Goal: Navigation & Orientation: Find specific page/section

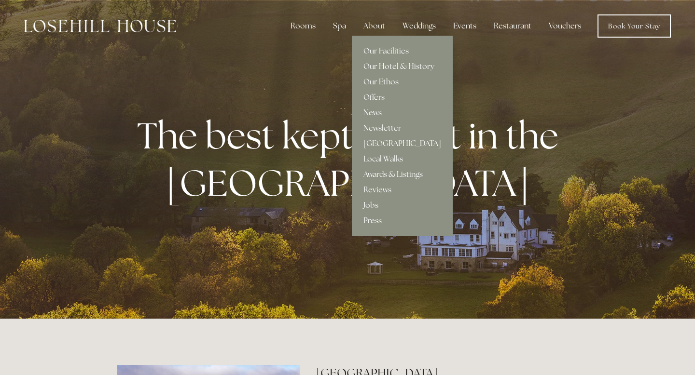
click at [375, 41] on div "Our Facilities Our Hotel & History Our Ethos Offers News Newsletter" at bounding box center [402, 136] width 101 height 201
click at [375, 27] on div "About" at bounding box center [374, 25] width 37 height 19
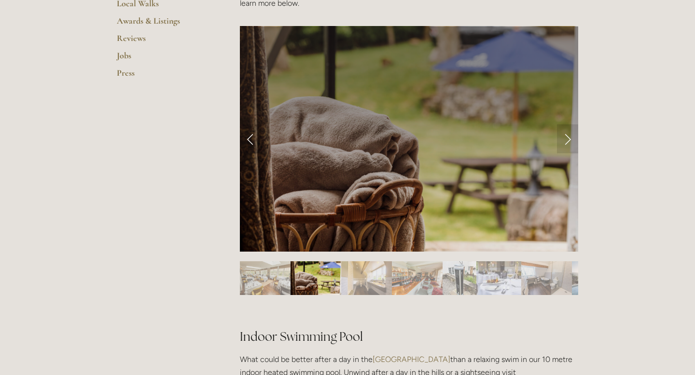
scroll to position [370, 0]
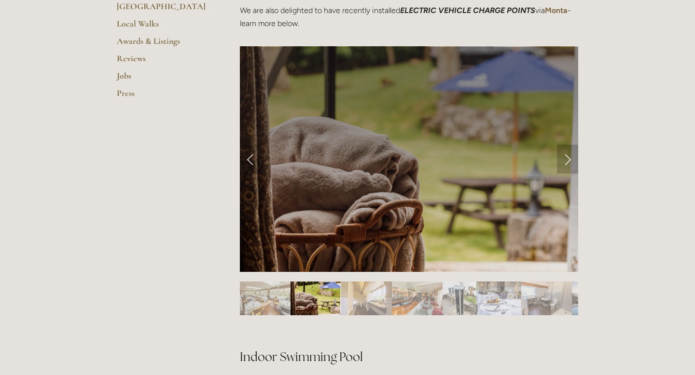
click at [565, 161] on link "Next Slide" at bounding box center [567, 159] width 21 height 29
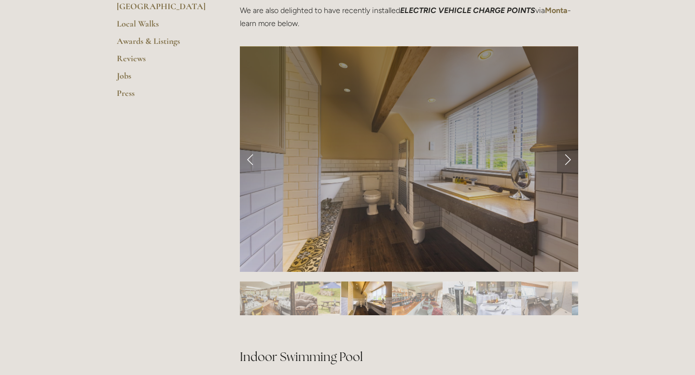
click at [565, 161] on link "Next Slide" at bounding box center [567, 159] width 21 height 29
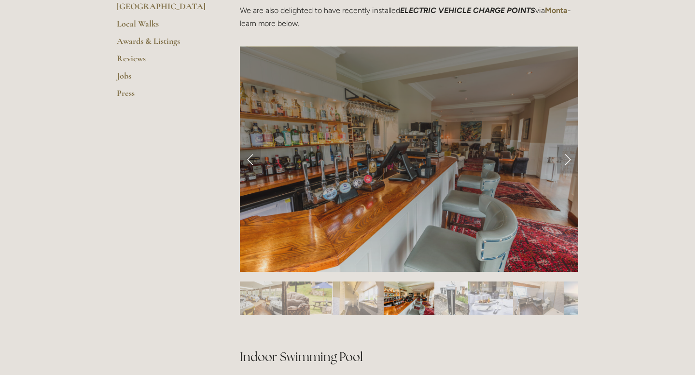
click at [570, 163] on link "Next Slide" at bounding box center [567, 159] width 21 height 29
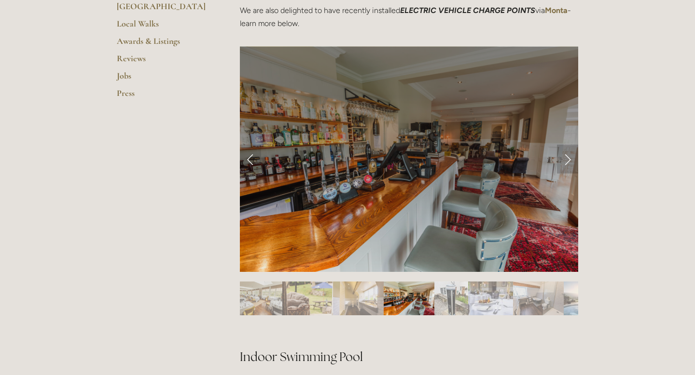
click at [568, 160] on link "Next Slide" at bounding box center [567, 159] width 21 height 29
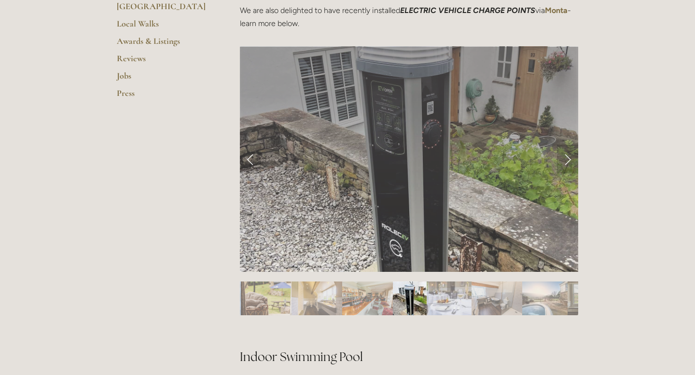
click at [568, 160] on link "Next Slide" at bounding box center [567, 159] width 21 height 29
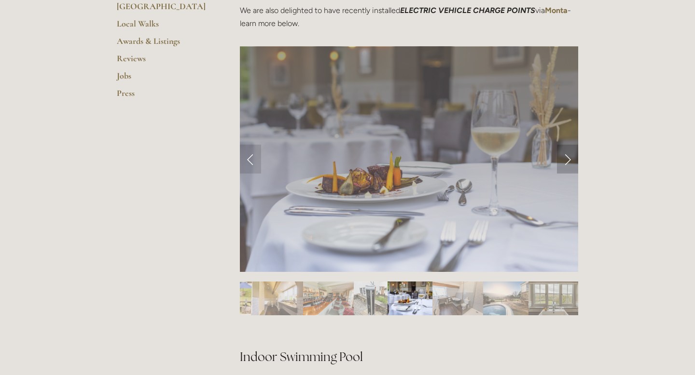
click at [568, 160] on link "Next Slide" at bounding box center [567, 159] width 21 height 29
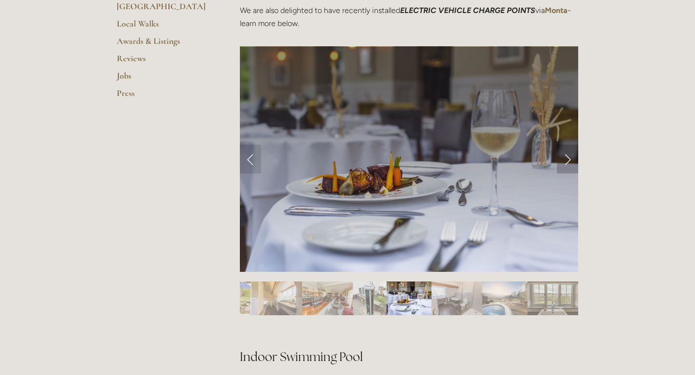
click at [568, 160] on link "Next Slide" at bounding box center [567, 159] width 21 height 29
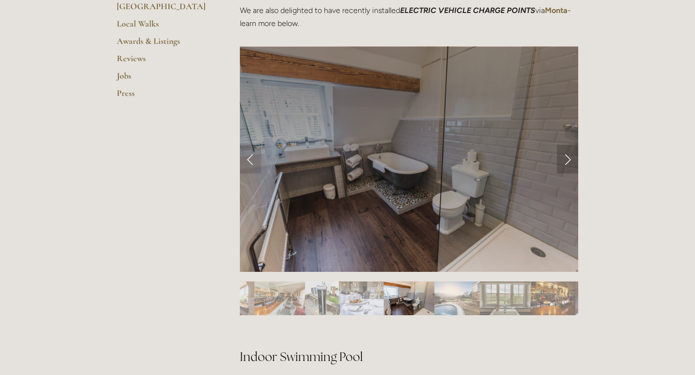
click at [568, 160] on link "Next Slide" at bounding box center [567, 159] width 21 height 29
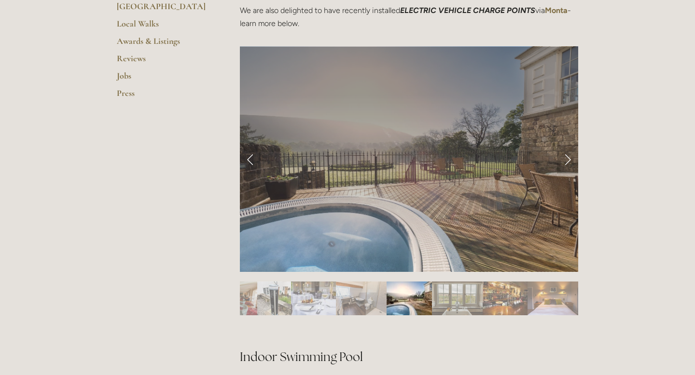
click at [568, 160] on link "Next Slide" at bounding box center [567, 159] width 21 height 29
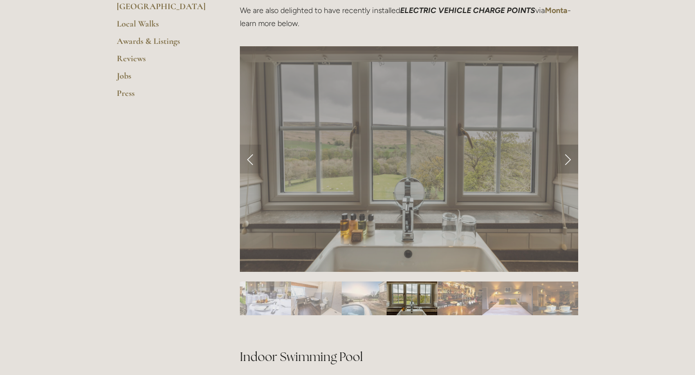
click at [568, 160] on link "Next Slide" at bounding box center [567, 159] width 21 height 29
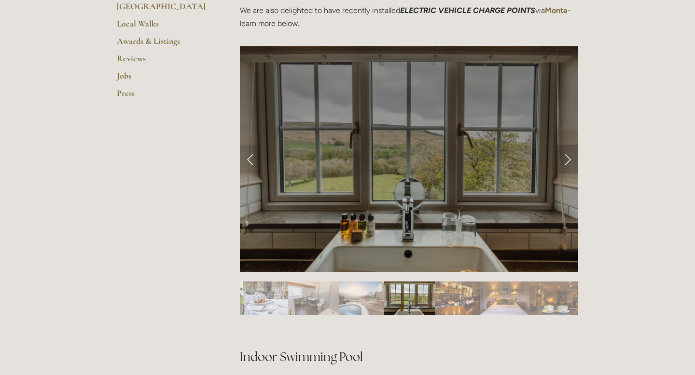
click at [568, 160] on link "Next Slide" at bounding box center [567, 159] width 21 height 29
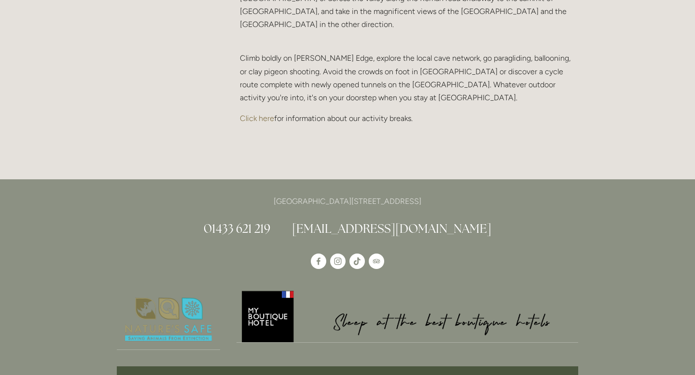
scroll to position [2198, 0]
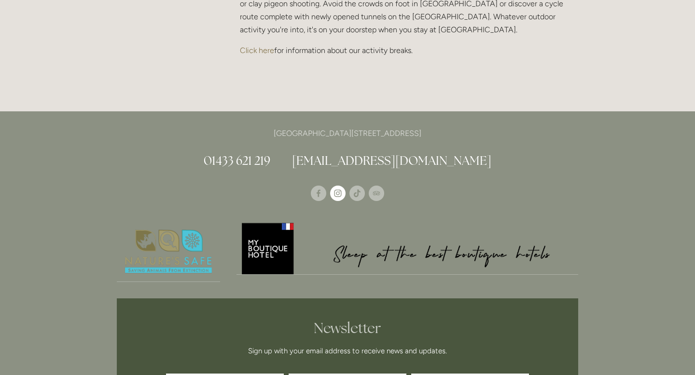
click at [341, 190] on use "Instagram" at bounding box center [337, 193] width 7 height 7
